Goal: Navigation & Orientation: Find specific page/section

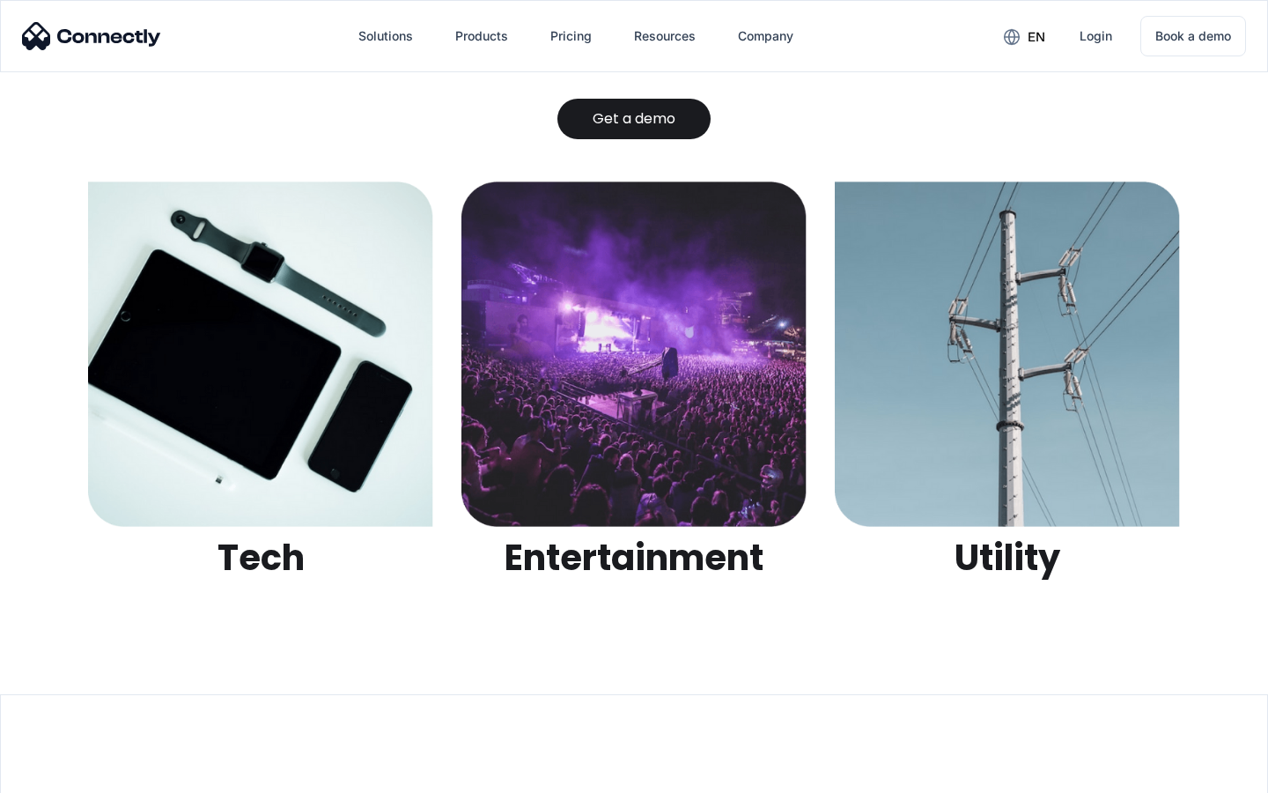
scroll to position [5556, 0]
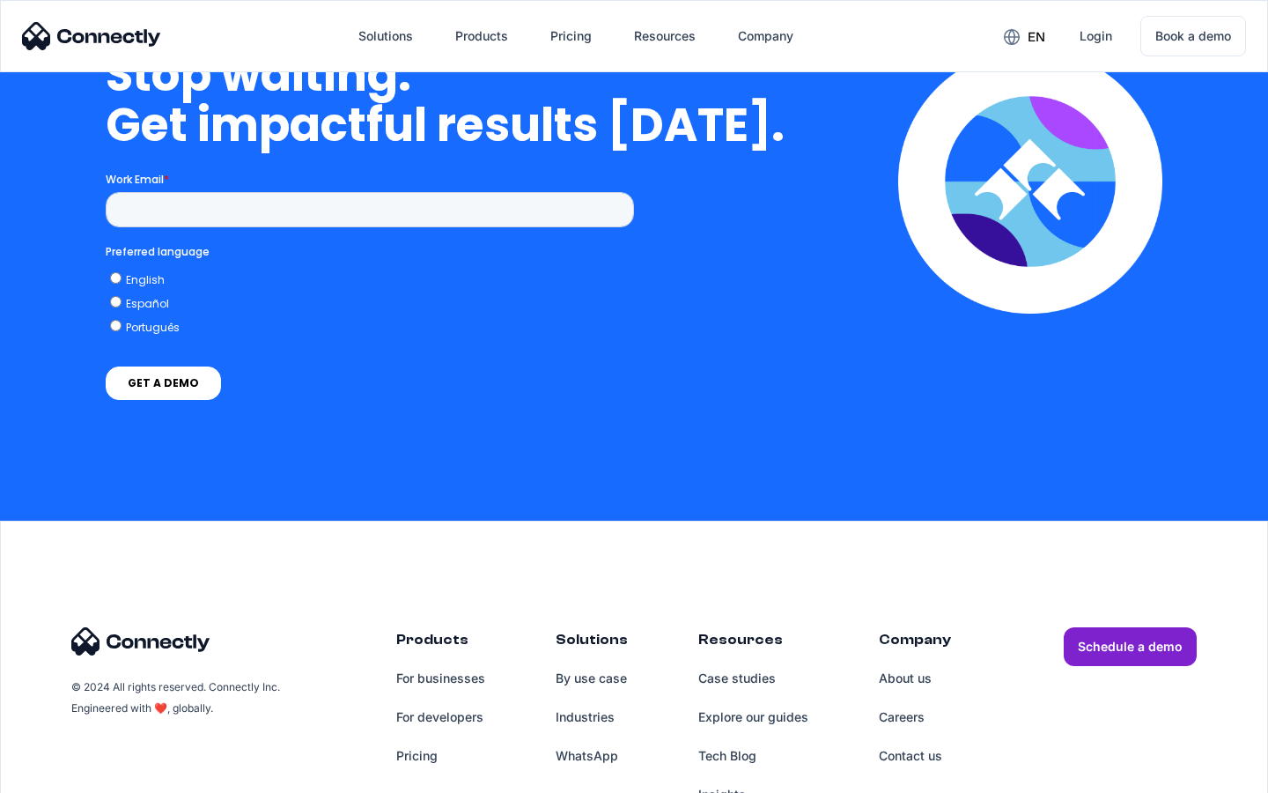
scroll to position [4468, 0]
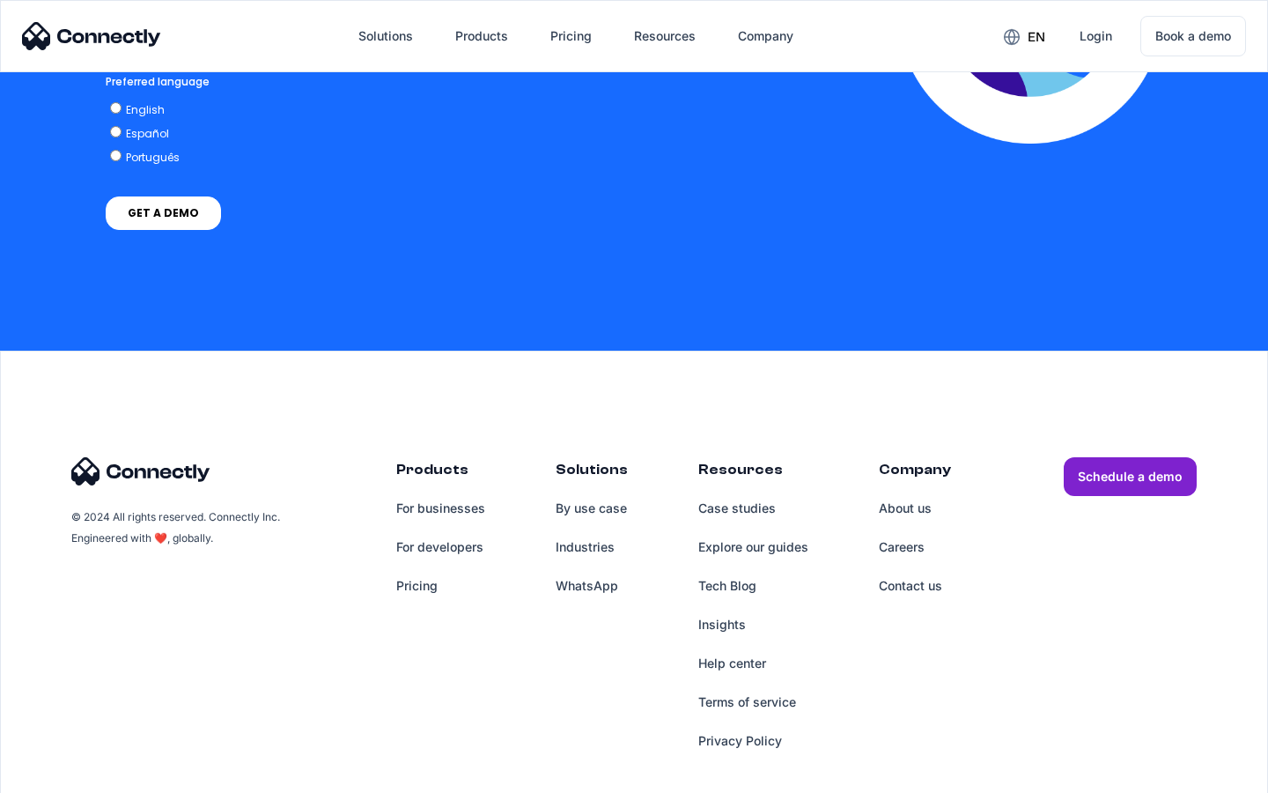
scroll to position [3582, 0]
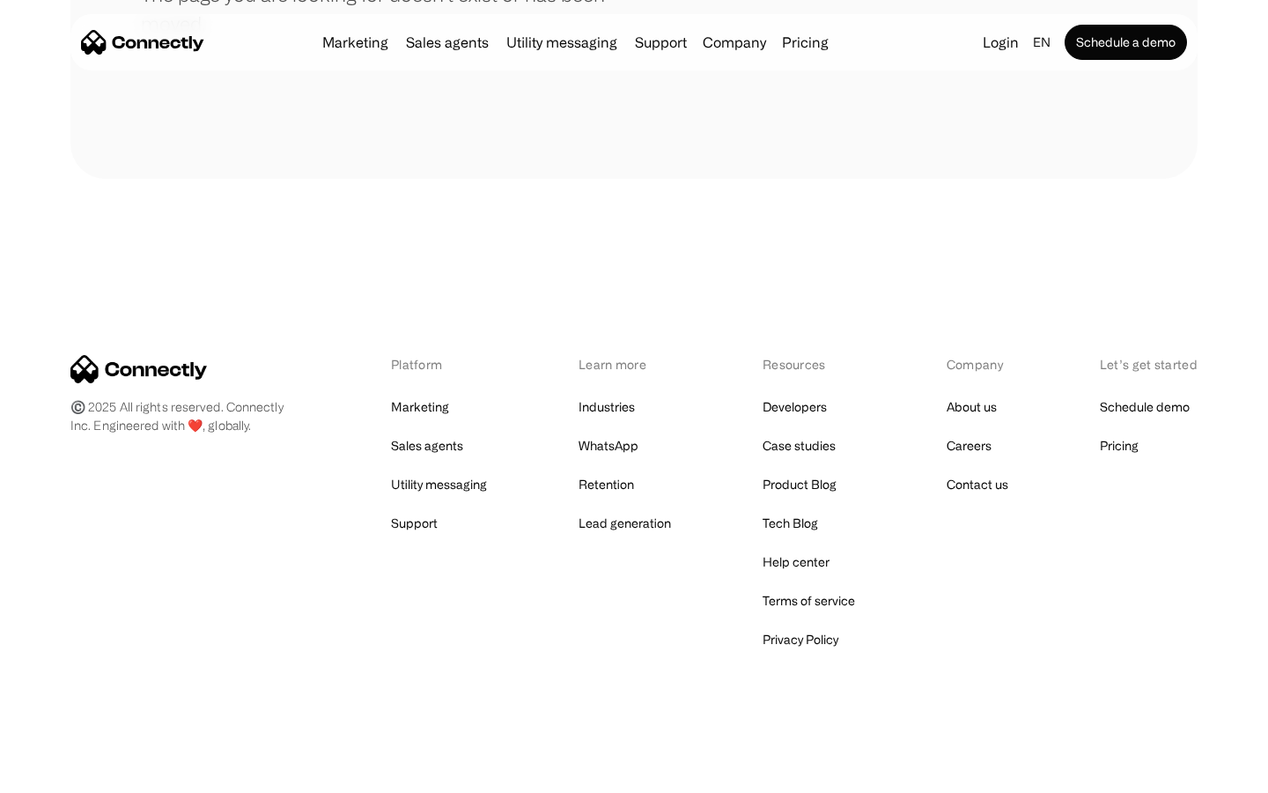
scroll to position [321, 0]
